Goal: Book appointment/travel/reservation

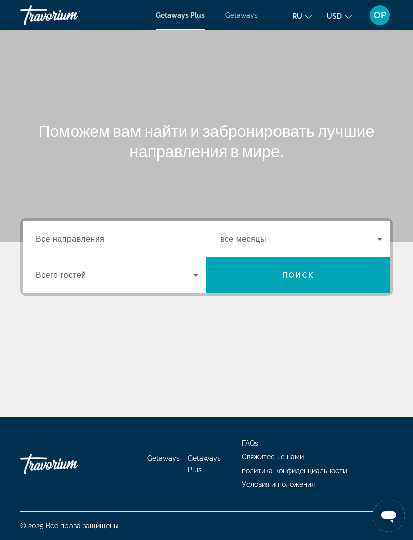
click at [235, 17] on span "Getaways" at bounding box center [241, 15] width 33 height 8
click at [68, 238] on span "Все направления" at bounding box center [70, 239] width 69 height 9
click at [68, 238] on input "Destination Все направления" at bounding box center [117, 240] width 163 height 12
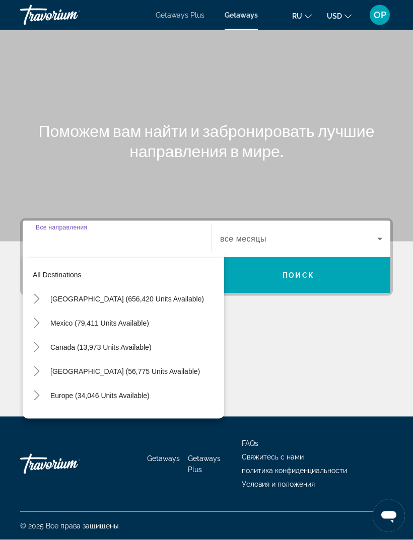
scroll to position [32, 0]
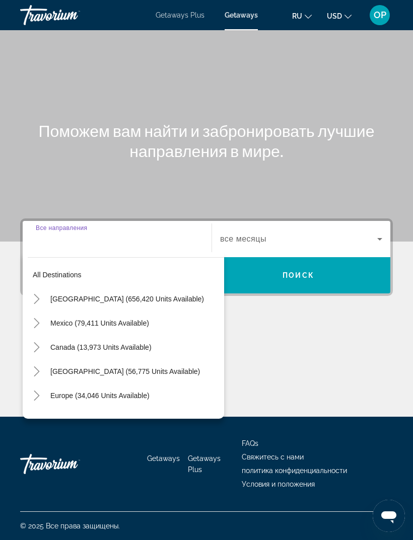
click at [63, 295] on span "[GEOGRAPHIC_DATA] (656,420 units available)" at bounding box center [127, 299] width 154 height 8
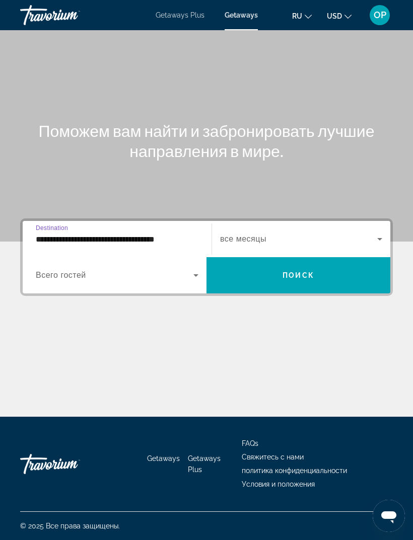
click at [98, 234] on input "**********" at bounding box center [117, 240] width 163 height 12
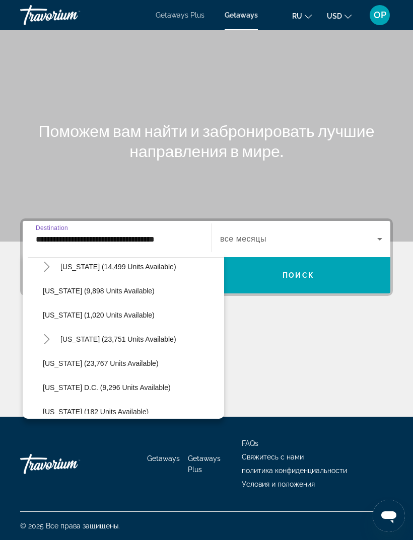
scroll to position [951, 0]
click at [65, 286] on span "[US_STATE] (9,898 units available)" at bounding box center [99, 290] width 112 height 8
type input "**********"
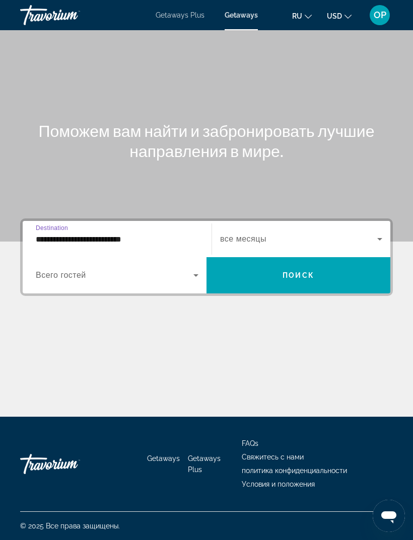
scroll to position [32, 0]
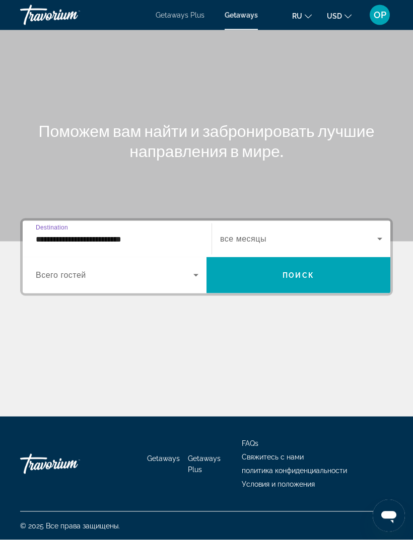
click at [55, 269] on span "Search widget" at bounding box center [115, 275] width 158 height 12
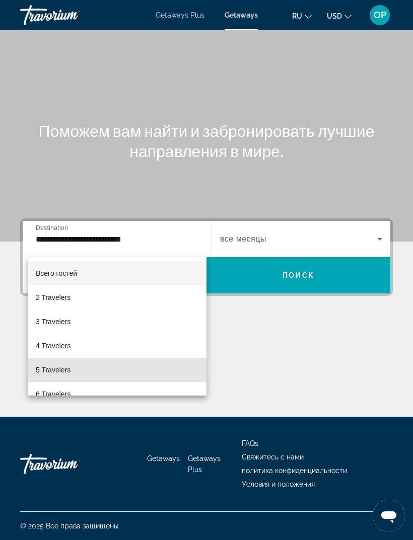
click at [52, 371] on span "5 Travelers" at bounding box center [53, 370] width 35 height 12
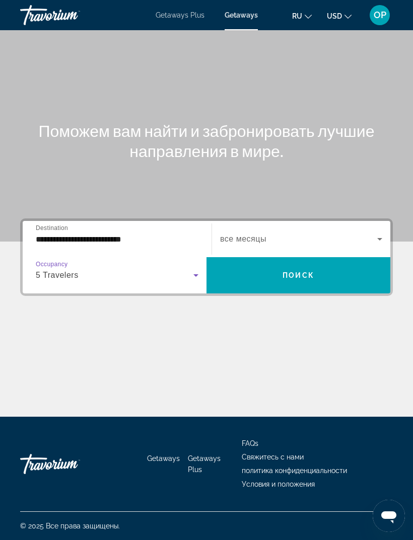
click at [380, 225] on div "Search widget" at bounding box center [301, 239] width 162 height 28
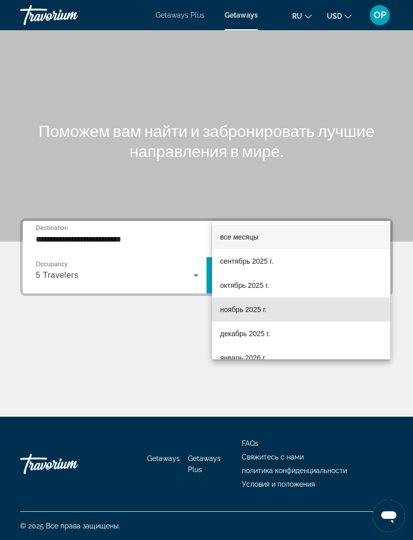
click at [232, 310] on span "ноябрь 2025 г." at bounding box center [243, 310] width 46 height 12
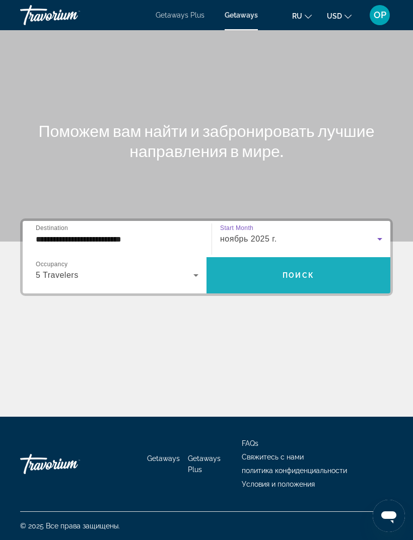
click at [283, 271] on span "Поиск" at bounding box center [298, 275] width 32 height 8
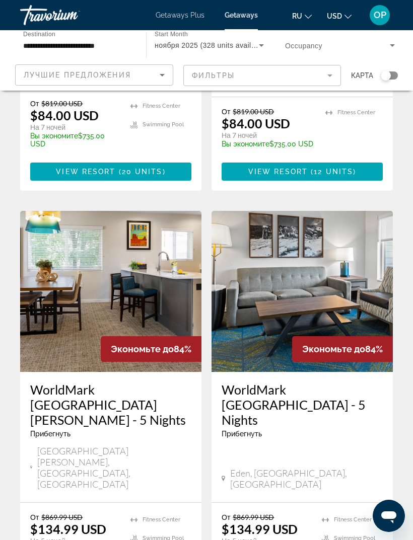
scroll to position [1854, 0]
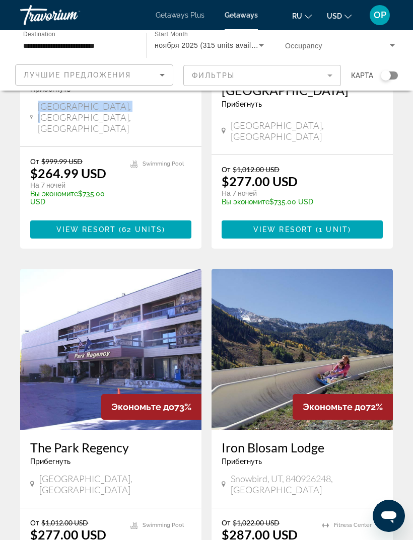
scroll to position [1849, 0]
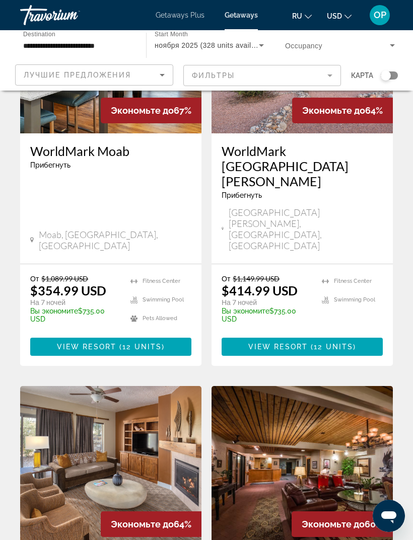
scroll to position [901, 0]
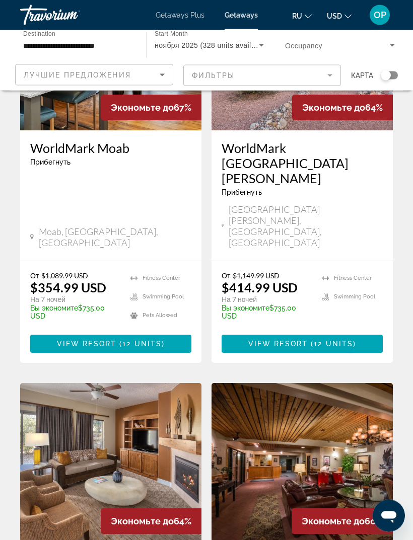
click at [69, 384] on img "Main content" at bounding box center [110, 464] width 181 height 161
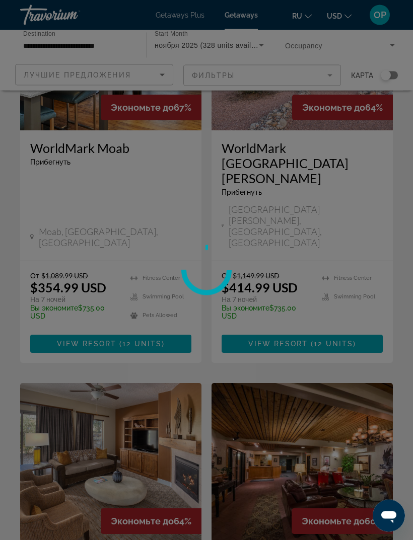
scroll to position [901, 0]
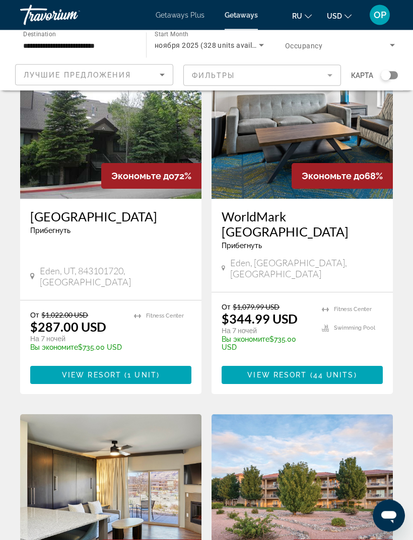
scroll to position [463, 0]
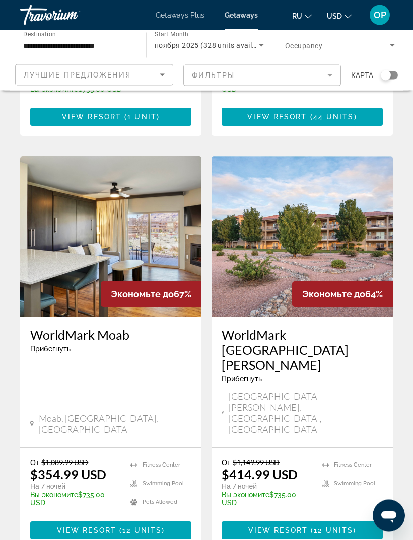
click at [311, 191] on img "Main content" at bounding box center [301, 237] width 181 height 161
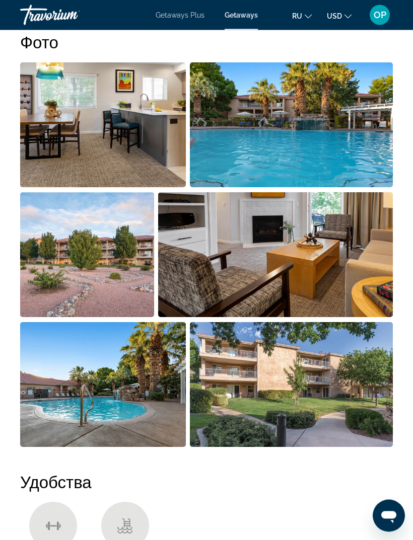
scroll to position [677, 0]
